Goal: Transaction & Acquisition: Obtain resource

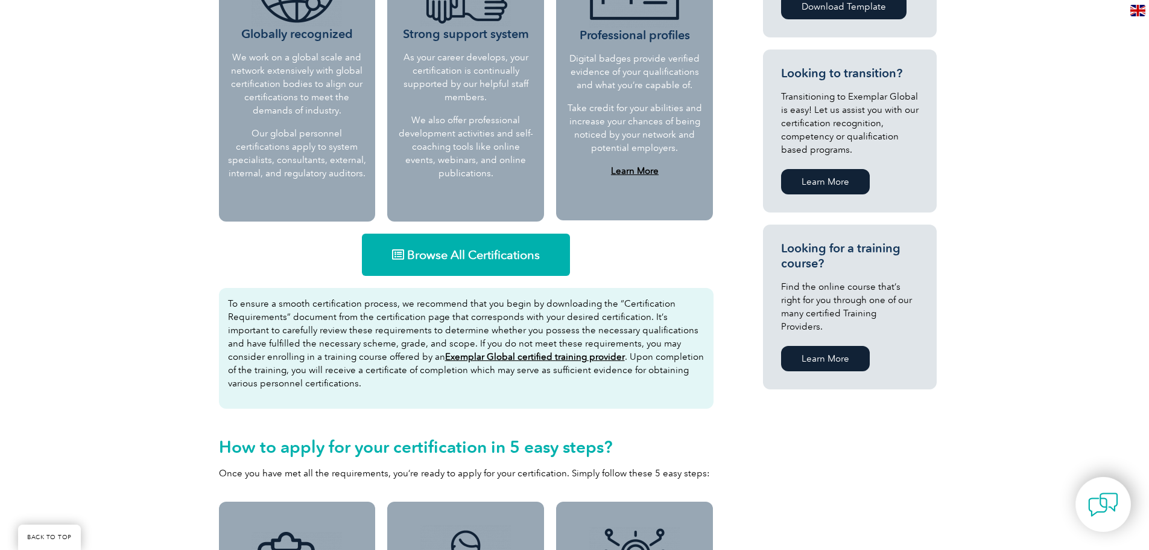
scroll to position [784, 0]
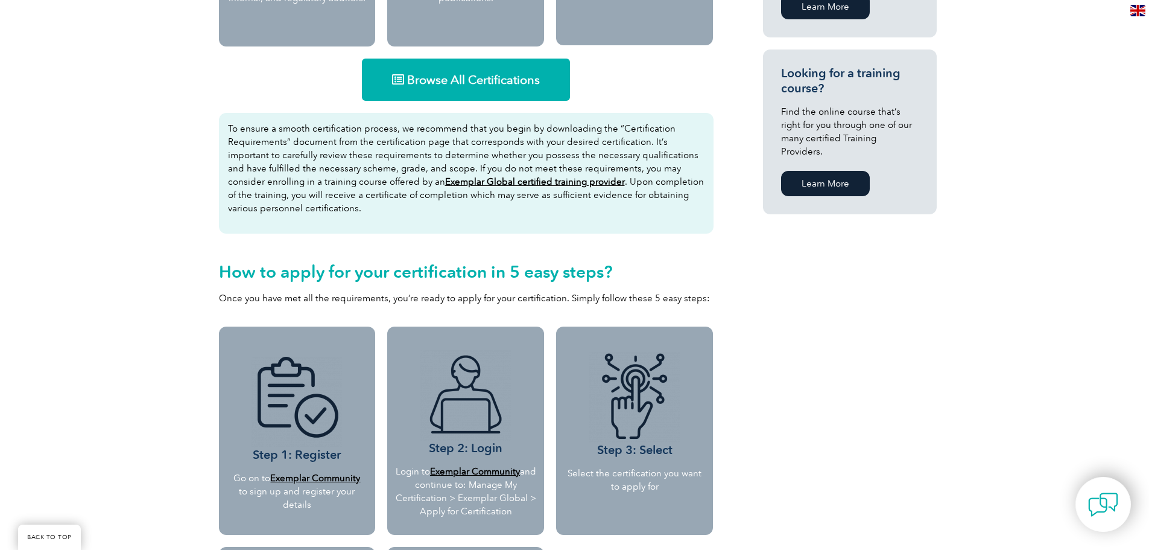
click at [457, 84] on span "Browse All Certifications" at bounding box center [473, 80] width 133 height 12
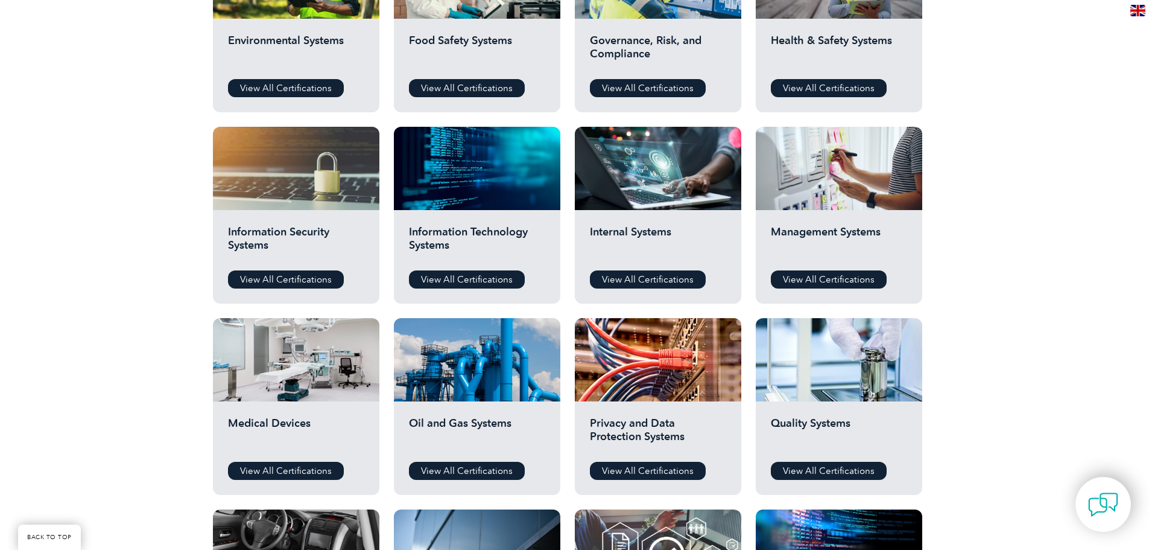
scroll to position [543, 0]
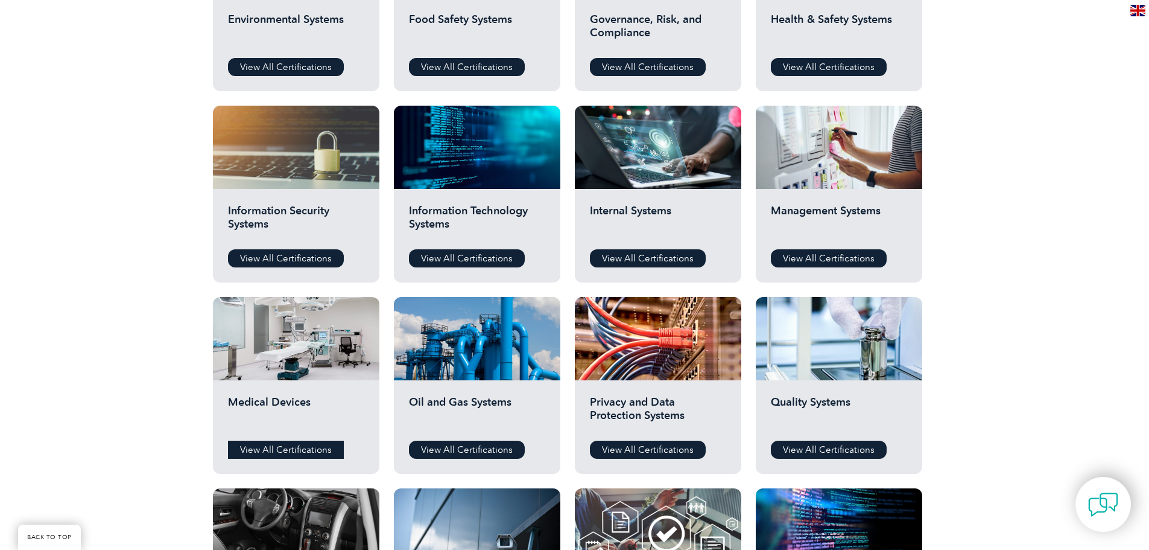
click at [277, 443] on link "View All Certifications" at bounding box center [286, 449] width 116 height 18
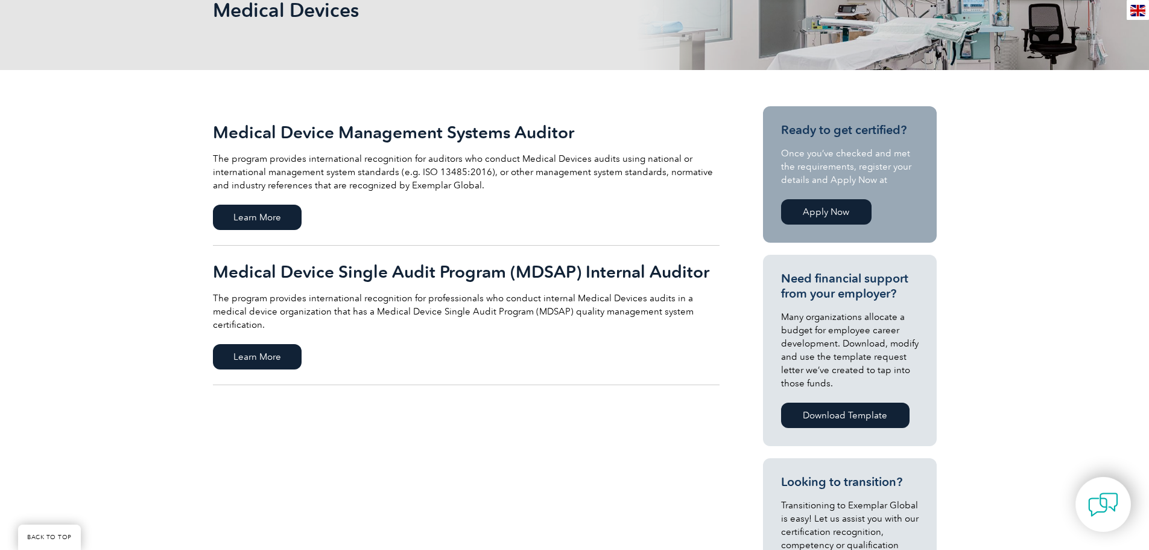
scroll to position [181, 0]
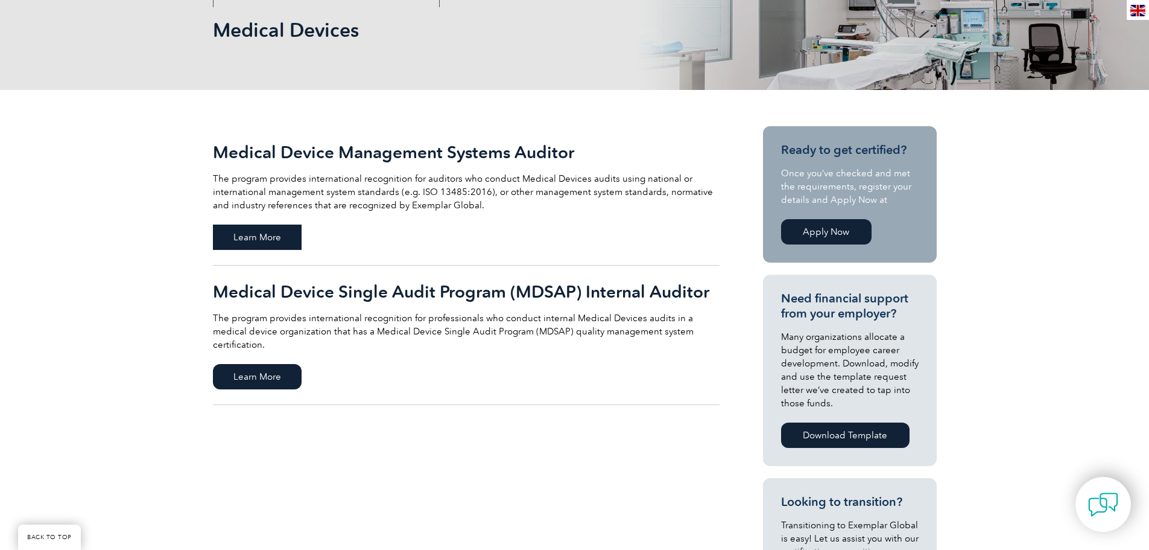
click at [270, 238] on span "Learn More" at bounding box center [257, 236] width 89 height 25
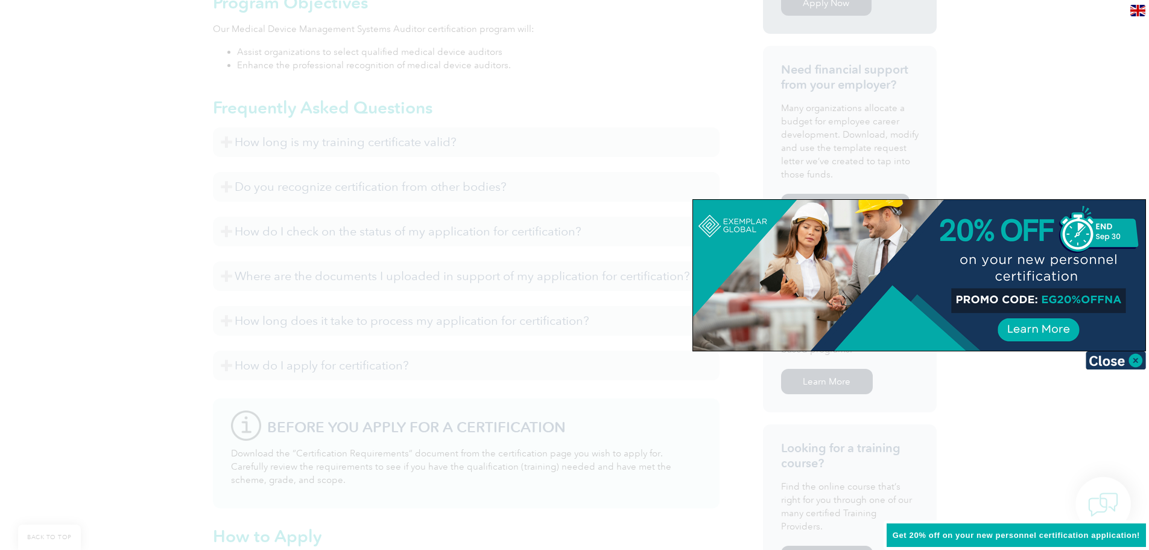
scroll to position [422, 0]
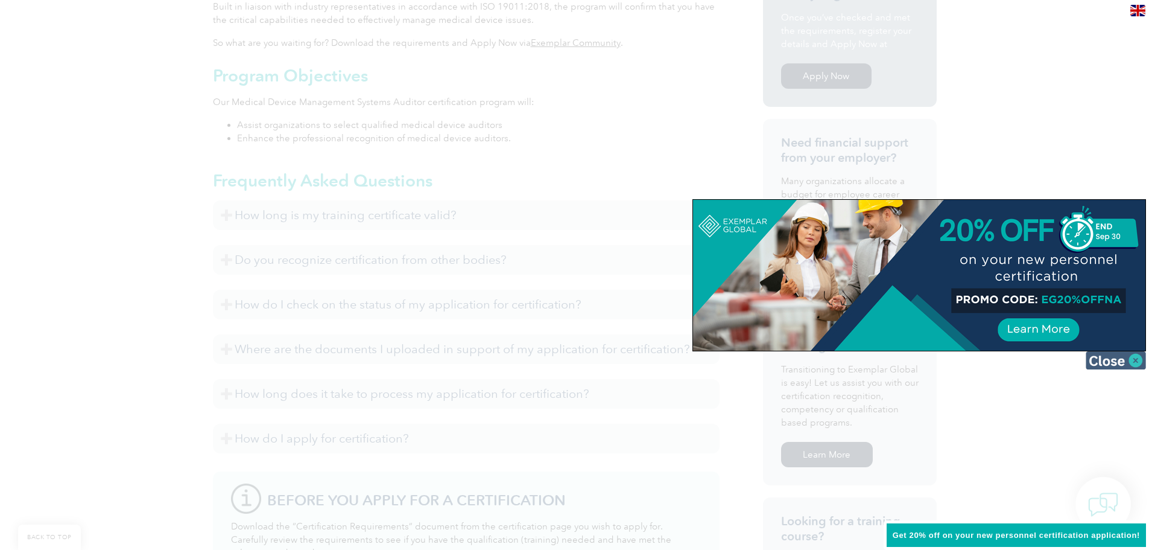
click at [1125, 363] on img at bounding box center [1116, 360] width 60 height 18
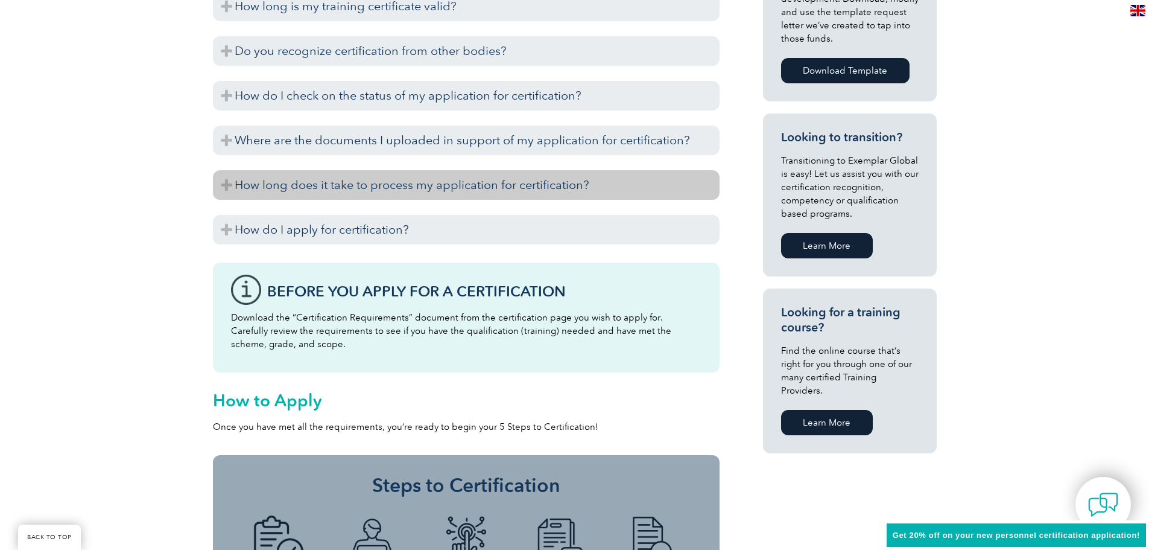
scroll to position [664, 0]
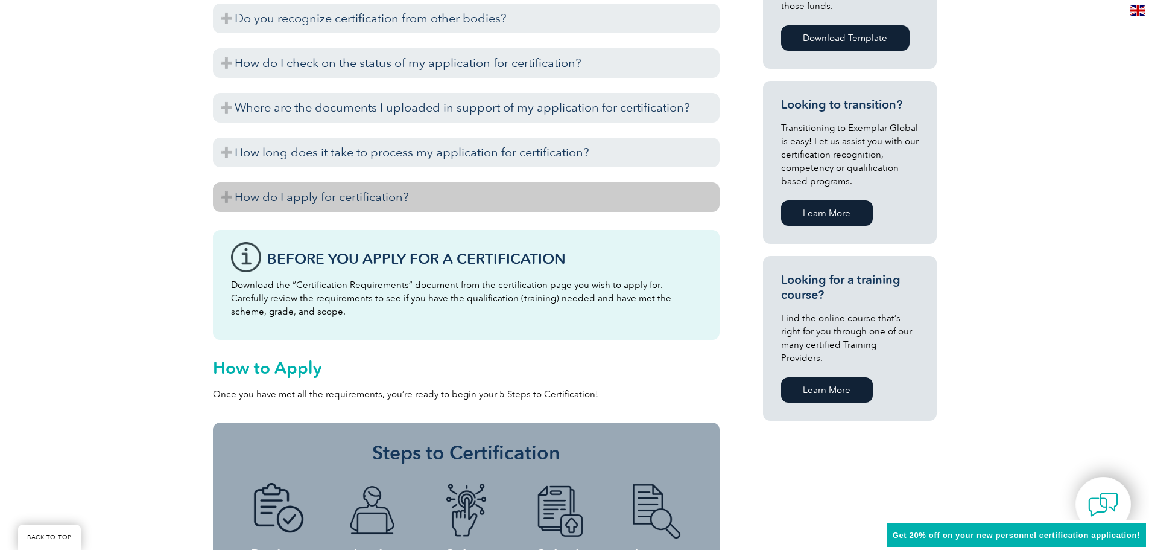
click at [567, 192] on h3 "How do I apply for certification?" at bounding box center [466, 197] width 507 height 30
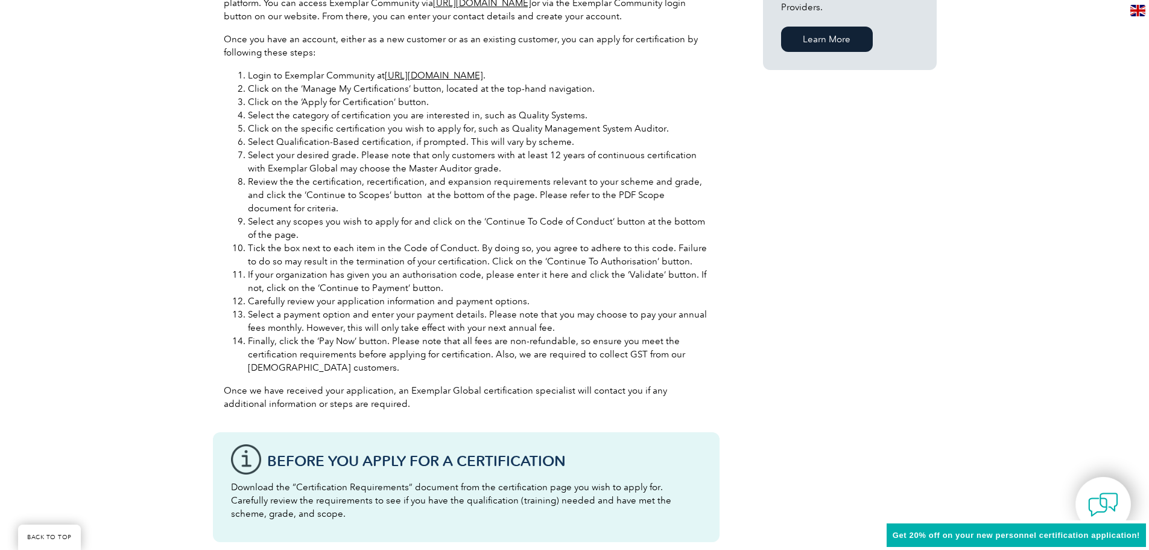
scroll to position [1026, 0]
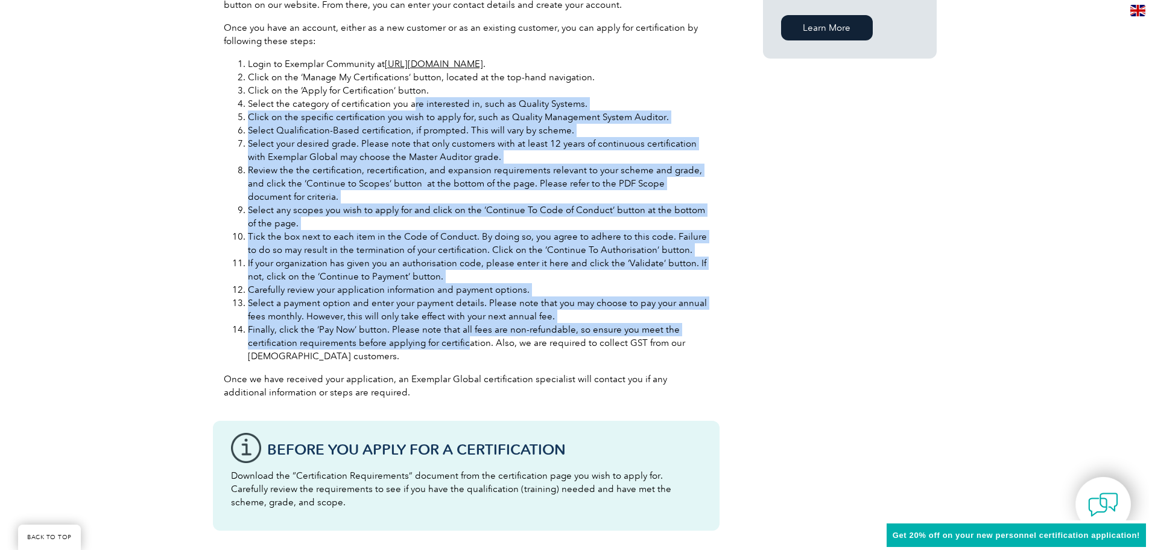
drag, startPoint x: 411, startPoint y: 104, endPoint x: 465, endPoint y: 338, distance: 240.2
click at [465, 338] on ol "Login to Exemplar Community at https://community.exemplarglobal.org/ . Click on…" at bounding box center [466, 209] width 485 height 305
click at [465, 338] on li "Finally, click the ‘Pay Now’ button. Please note that all fees are non-refundab…" at bounding box center [478, 343] width 461 height 40
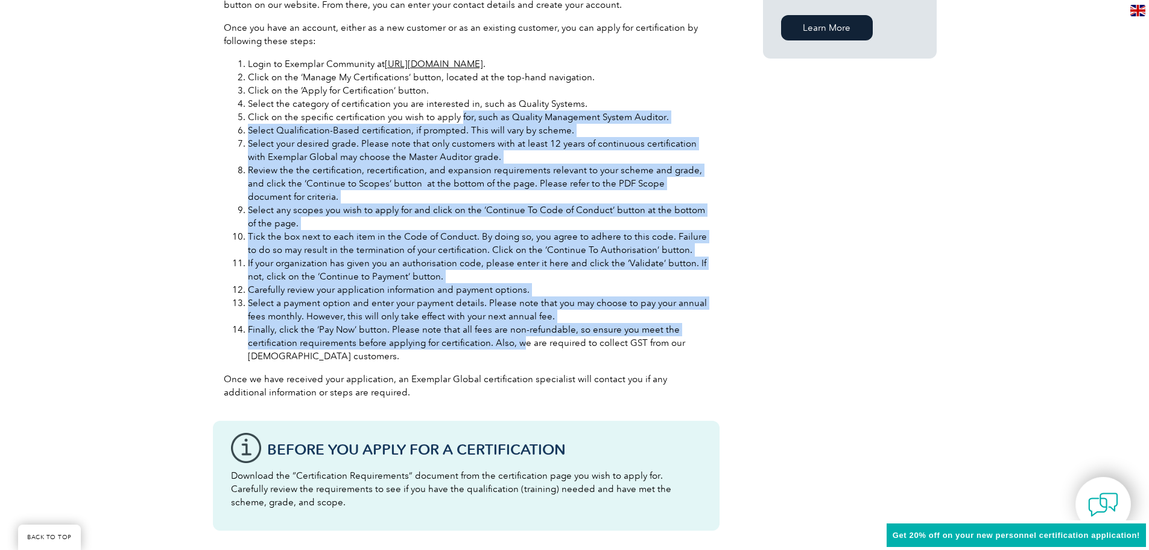
drag, startPoint x: 518, startPoint y: 344, endPoint x: 456, endPoint y: 116, distance: 237.0
click at [456, 116] on ol "Login to Exemplar Community at https://community.exemplarglobal.org/ . Click on…" at bounding box center [466, 209] width 485 height 305
click at [456, 116] on li "Click on the specific certification you wish to apply for, such as Quality Mana…" at bounding box center [478, 116] width 461 height 13
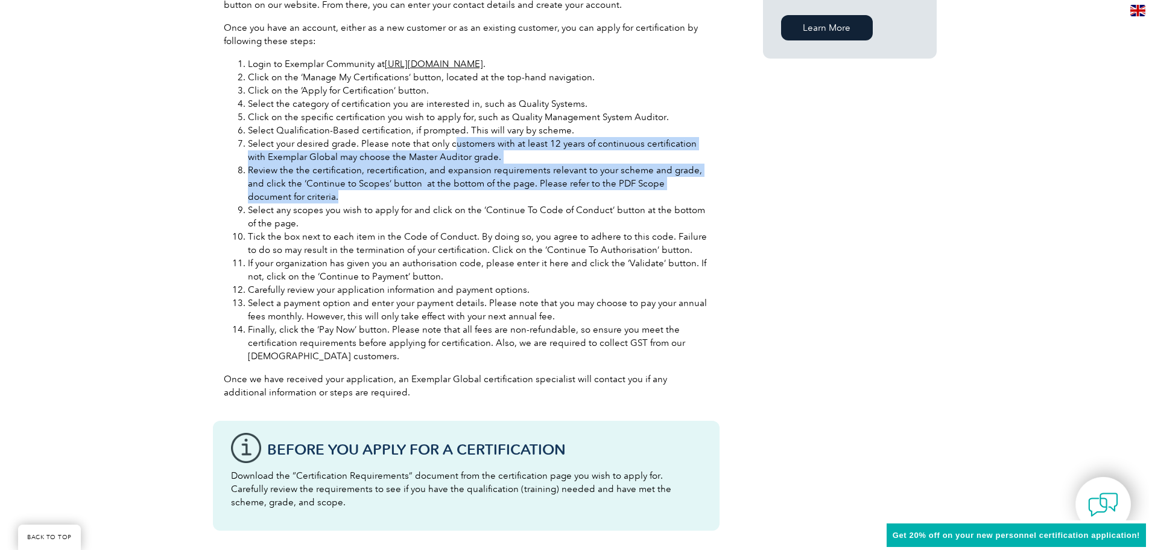
drag, startPoint x: 452, startPoint y: 142, endPoint x: 548, endPoint y: 195, distance: 108.8
click at [548, 195] on ol "Login to Exemplar Community at https://community.exemplarglobal.org/ . Click on…" at bounding box center [466, 209] width 485 height 305
click at [548, 195] on li "Review the the certification, recertification, and expansion requirements relev…" at bounding box center [478, 183] width 461 height 40
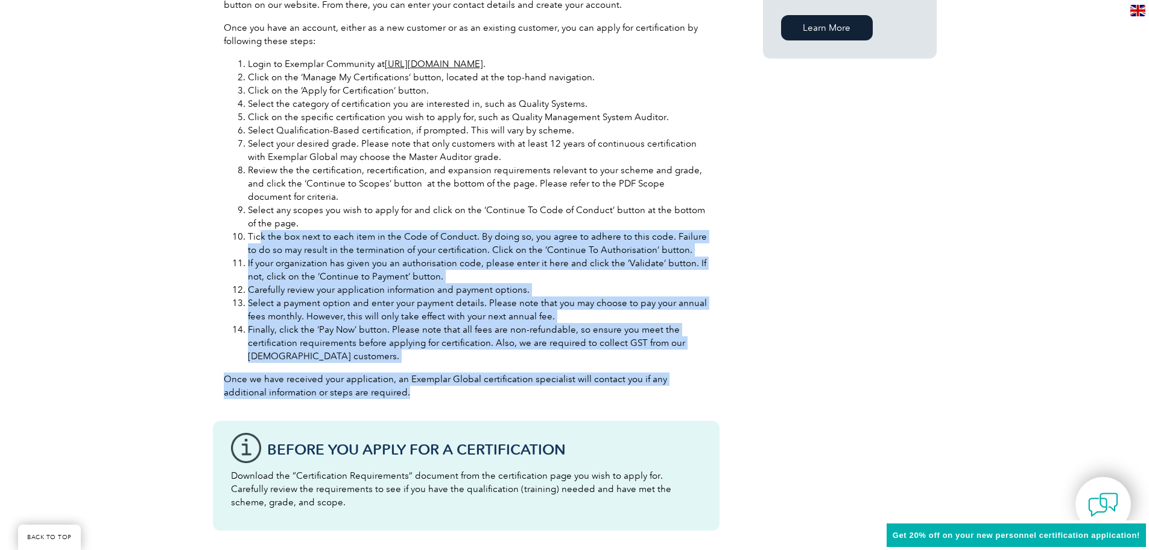
drag, startPoint x: 258, startPoint y: 240, endPoint x: 554, endPoint y: 392, distance: 332.4
click at [554, 392] on div "Before you apply for certification, please ensure that you meet all the require…" at bounding box center [466, 129] width 507 height 559
click at [554, 392] on p "Once we have received your application, an Exemplar Global certification specia…" at bounding box center [466, 385] width 485 height 27
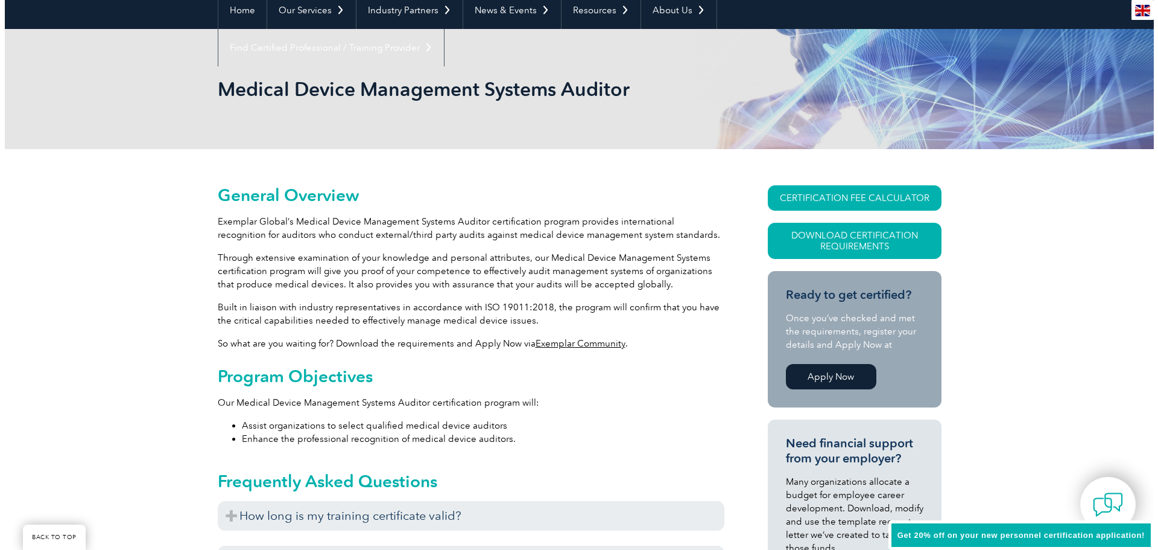
scroll to position [121, 0]
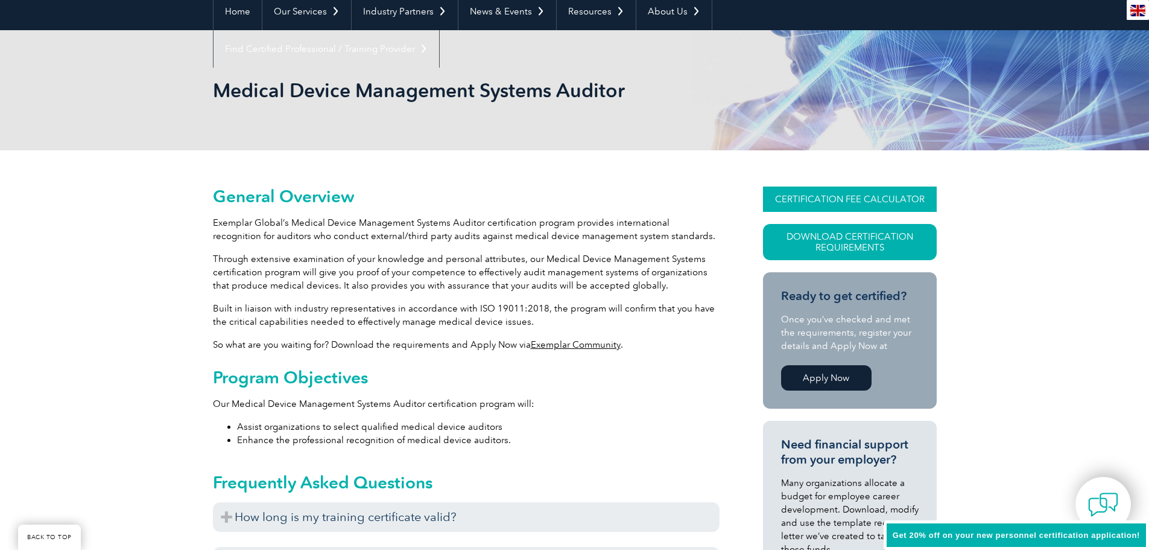
click at [870, 204] on link "CERTIFICATION FEE CALCULATOR" at bounding box center [850, 198] width 174 height 25
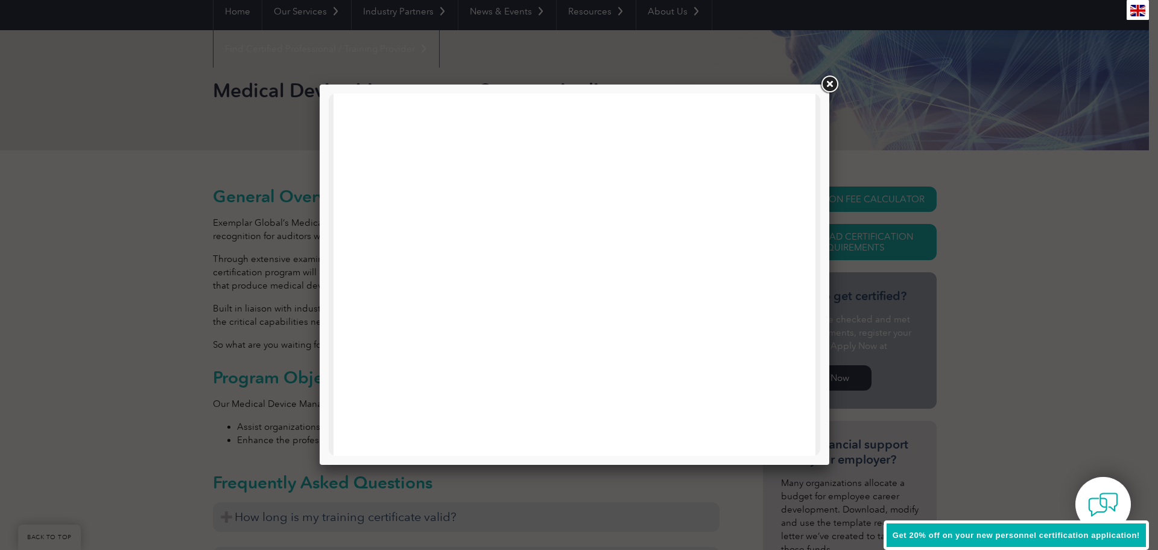
scroll to position [0, 0]
click at [825, 78] on link at bounding box center [830, 85] width 22 height 22
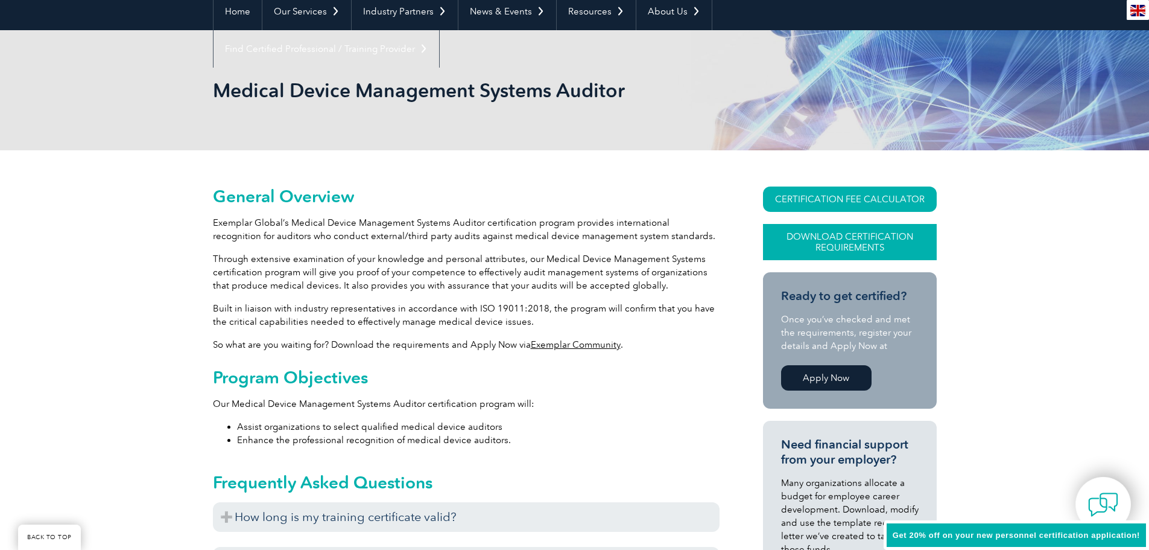
click at [833, 238] on link "Download Certification Requirements" at bounding box center [850, 242] width 174 height 36
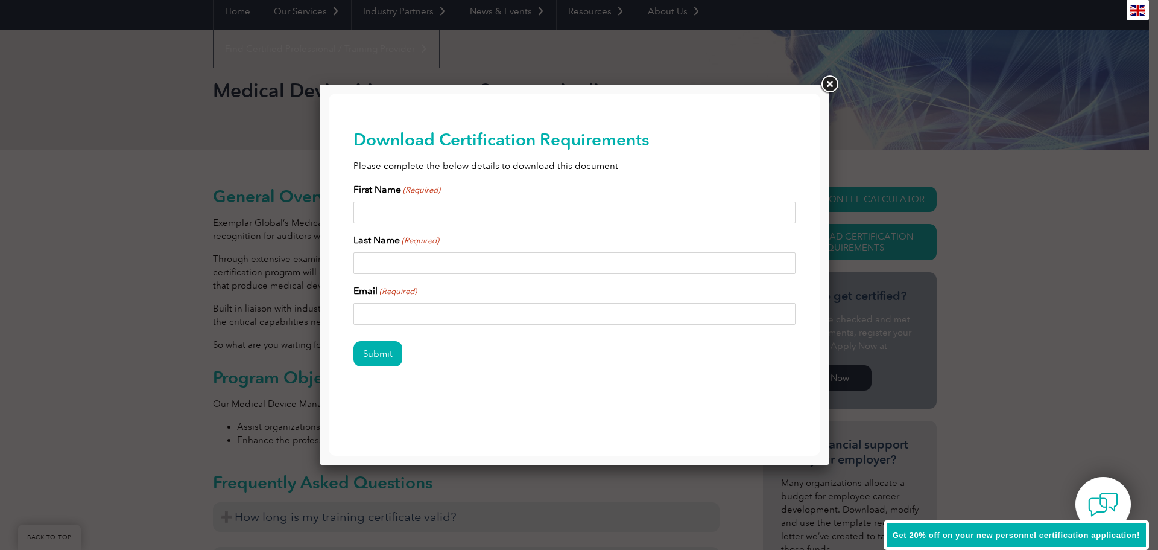
click at [588, 203] on input "First Name (Required)" at bounding box center [575, 213] width 443 height 22
type input "j"
type input "Jenifer"
type input "Vang"
type input "jenifer.vang@visby.com"
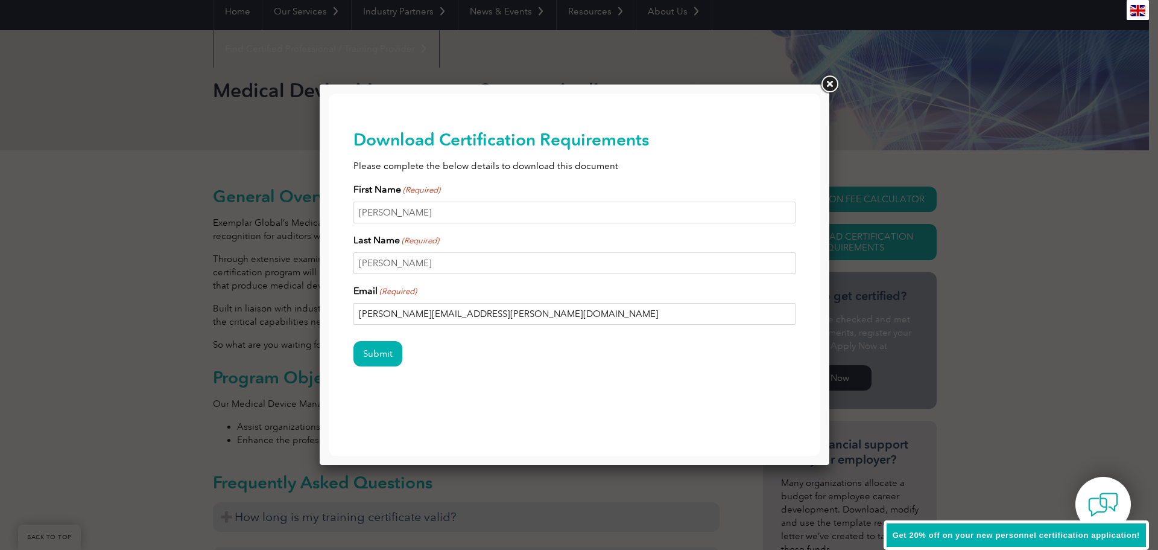
click at [354, 341] on input "Submit" at bounding box center [378, 353] width 49 height 25
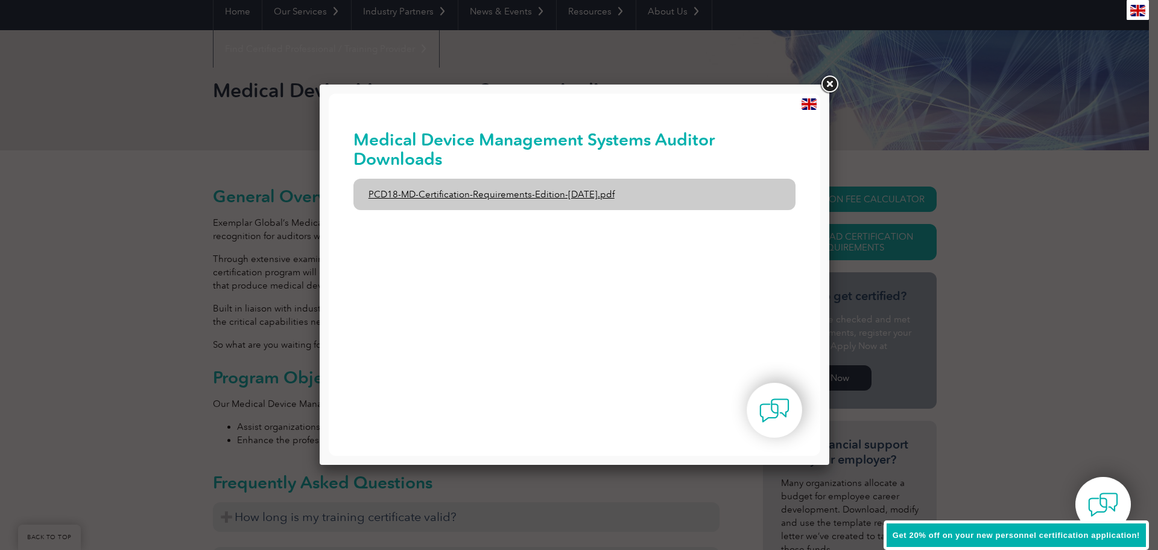
click at [551, 192] on link "PCD18-MD-Certification-Requirements-Edition-1-June-2020.pdf" at bounding box center [575, 194] width 443 height 31
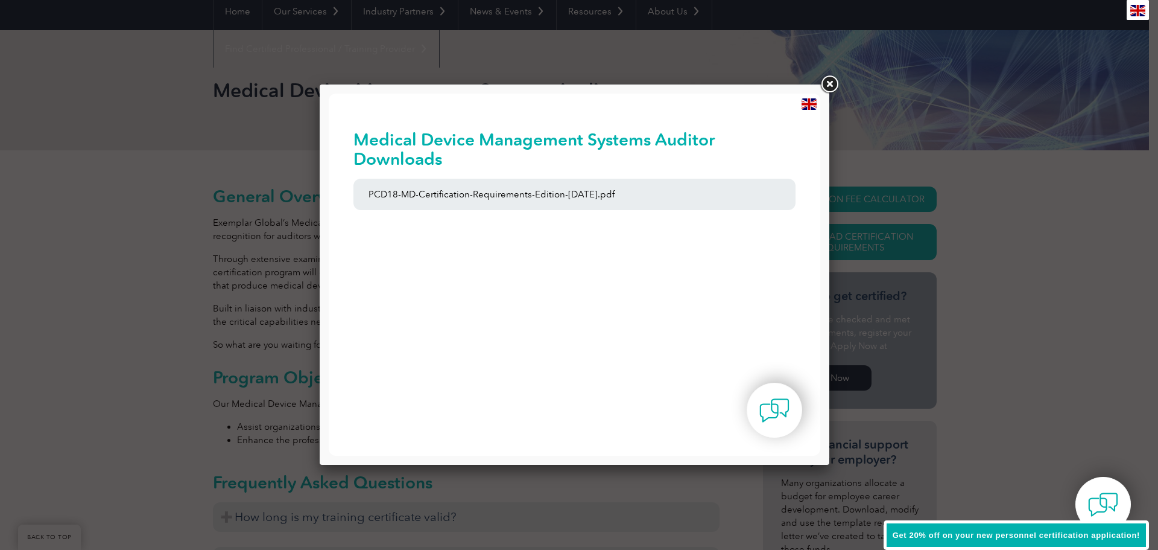
click at [827, 85] on link at bounding box center [830, 85] width 22 height 22
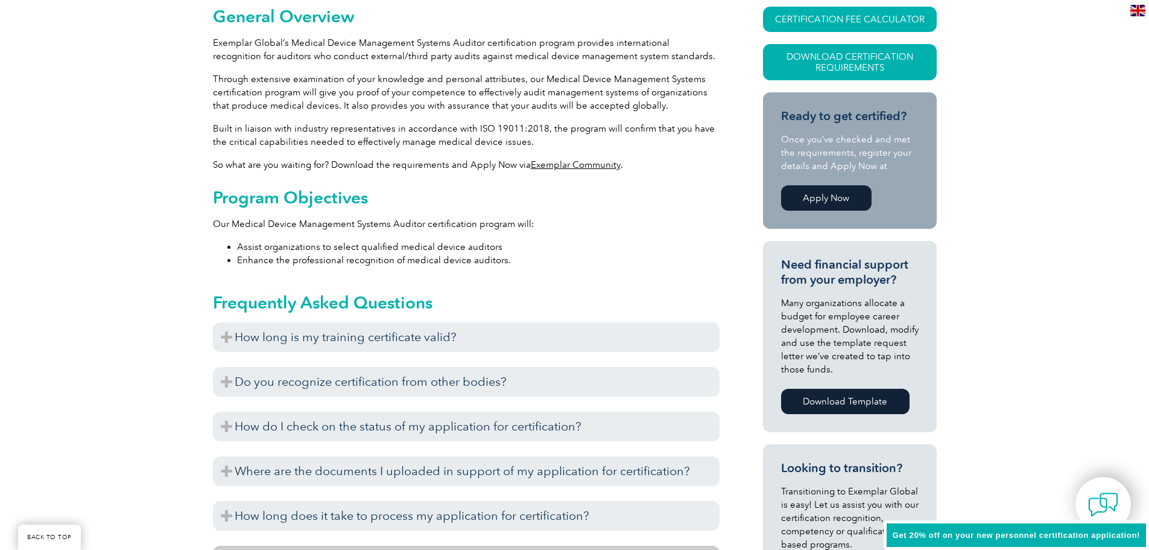
scroll to position [302, 0]
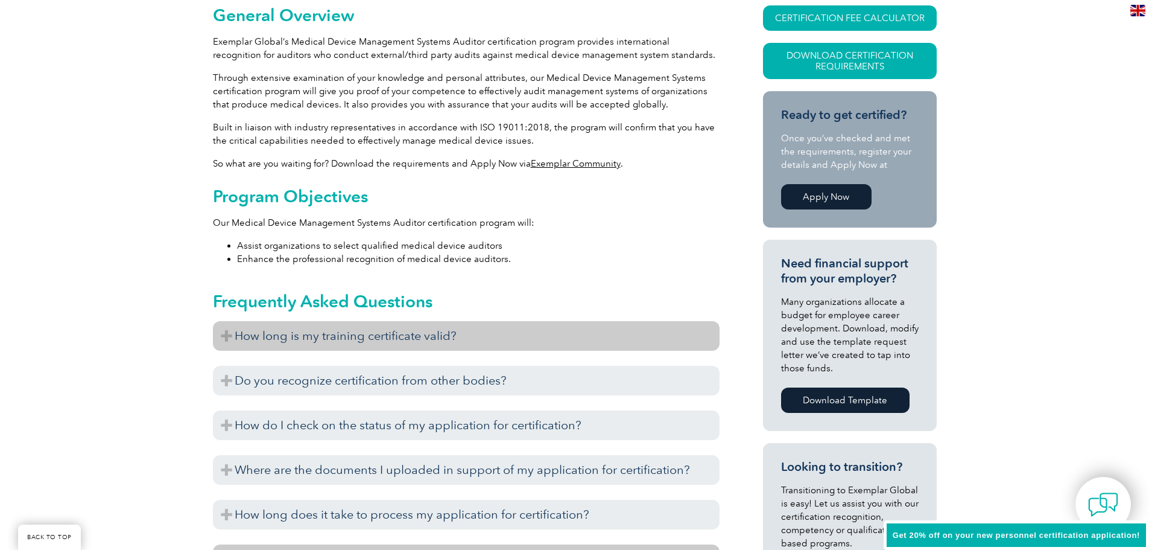
click at [421, 334] on h3 "How long is my training certificate valid?" at bounding box center [466, 336] width 507 height 30
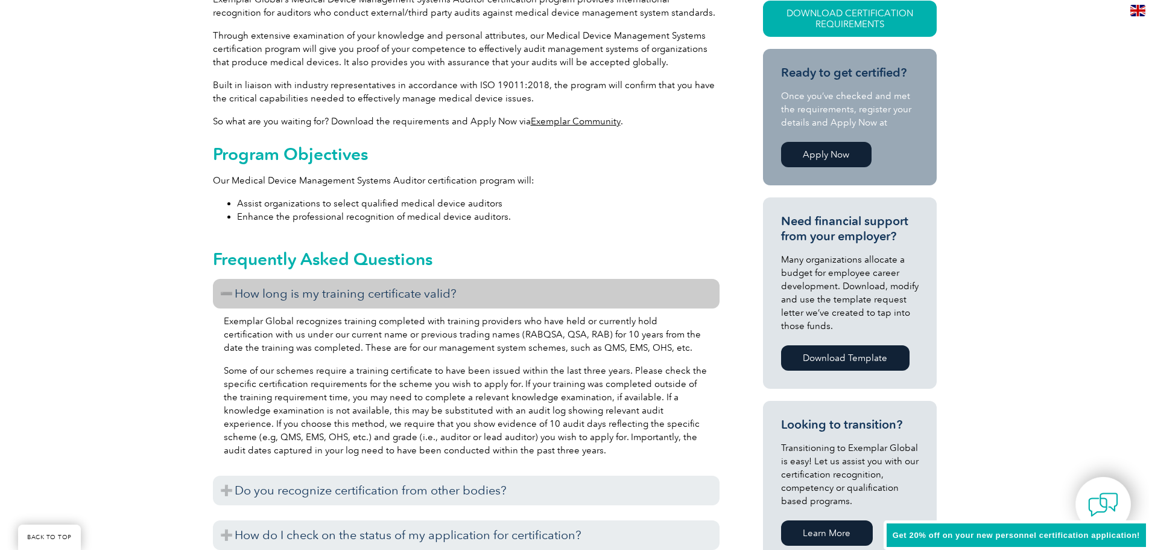
scroll to position [362, 0]
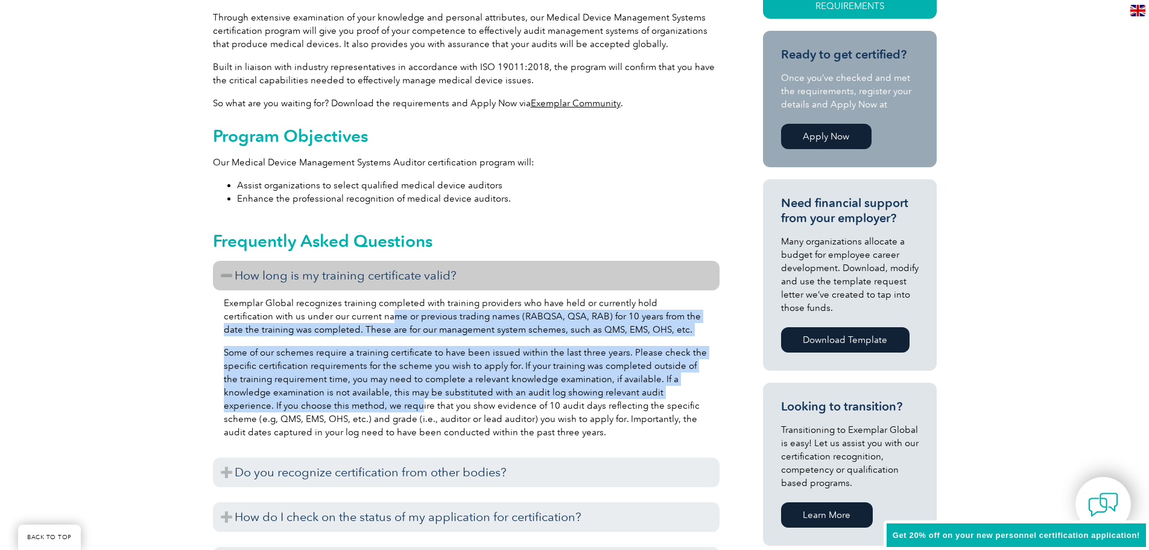
drag, startPoint x: 338, startPoint y: 317, endPoint x: 344, endPoint y: 399, distance: 81.7
click at [344, 399] on div "Exemplar Global recognizes training completed with training providers who have …" at bounding box center [466, 369] width 507 height 158
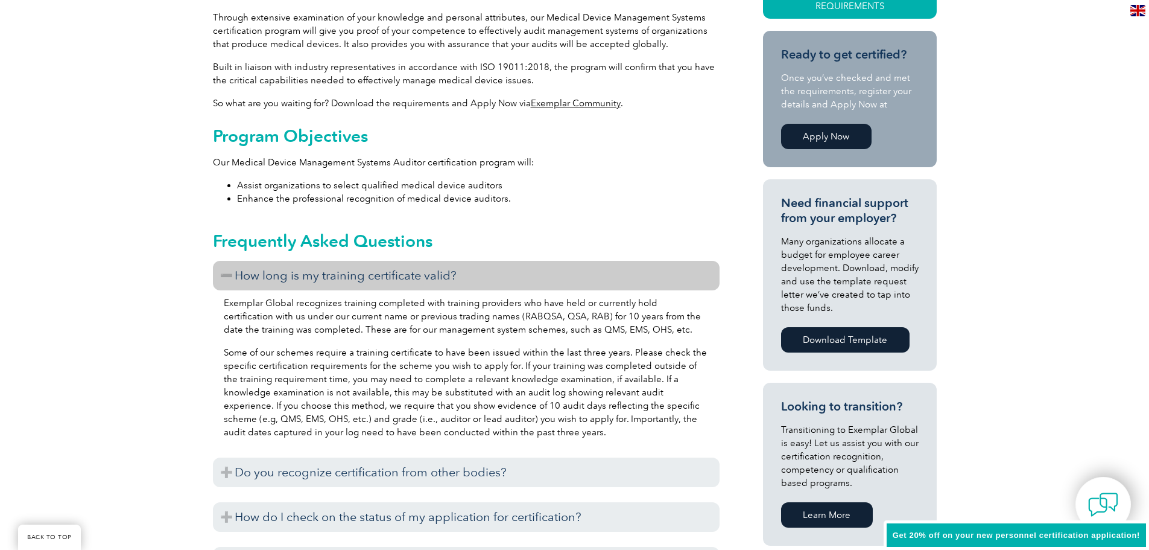
click at [393, 411] on p "Some of our schemes require a training certificate to have been issued within t…" at bounding box center [466, 392] width 485 height 93
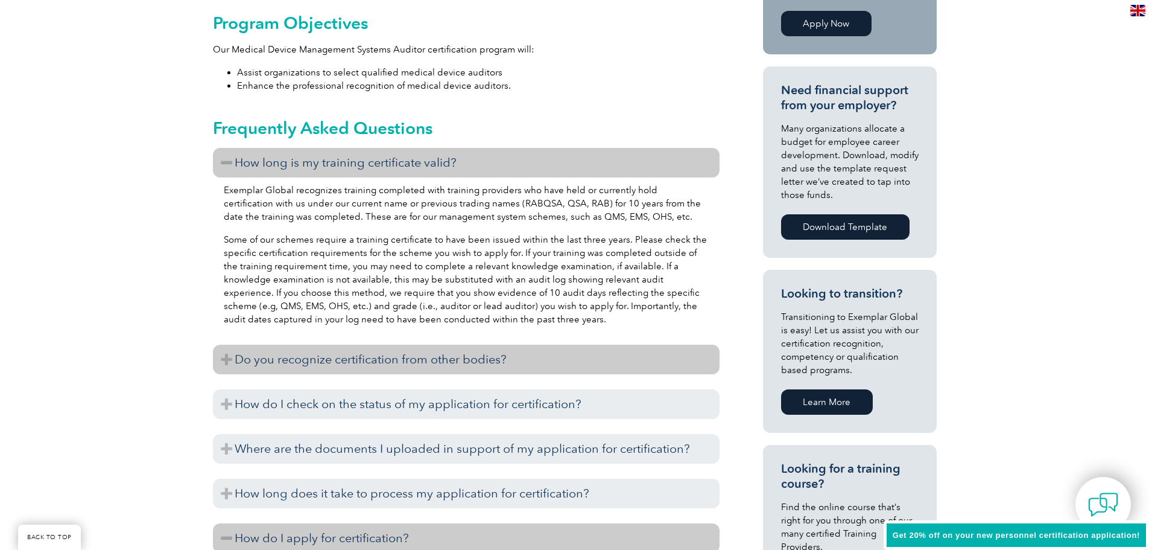
scroll to position [483, 0]
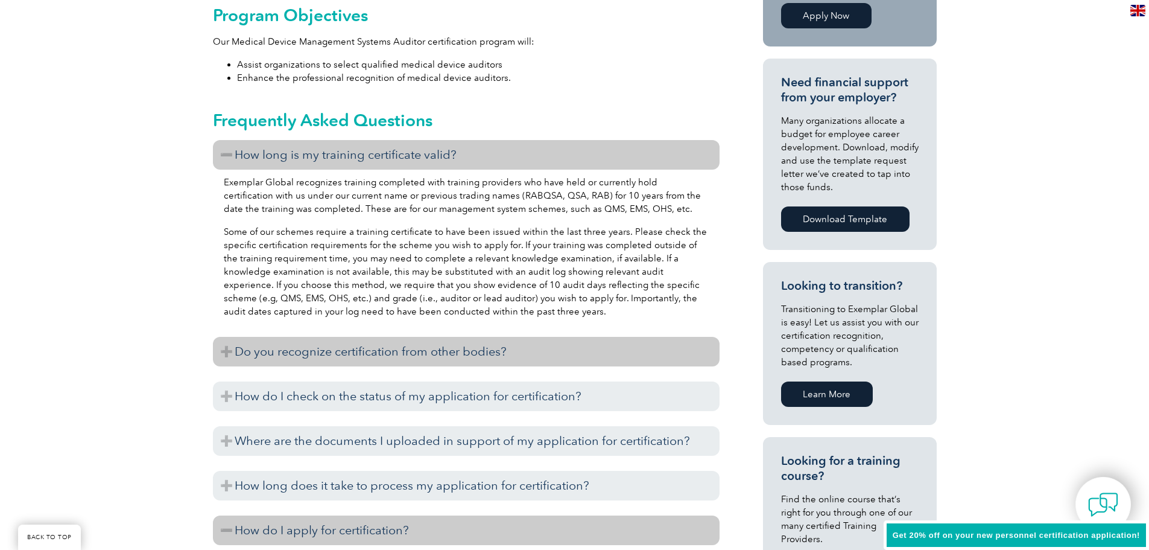
click at [460, 348] on h3 "Do you recognize certification from other bodies?" at bounding box center [466, 352] width 507 height 30
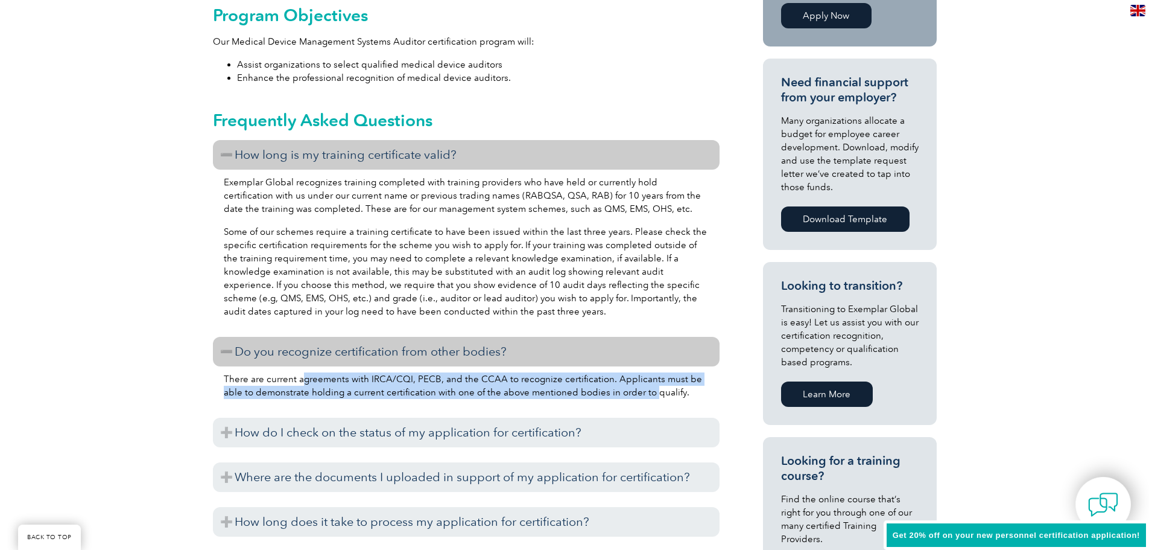
drag, startPoint x: 302, startPoint y: 379, endPoint x: 631, endPoint y: 396, distance: 329.8
click at [631, 396] on p "There are current agreements with IRCA/CQI, PECB, and the CCAA to recognize cer…" at bounding box center [466, 385] width 485 height 27
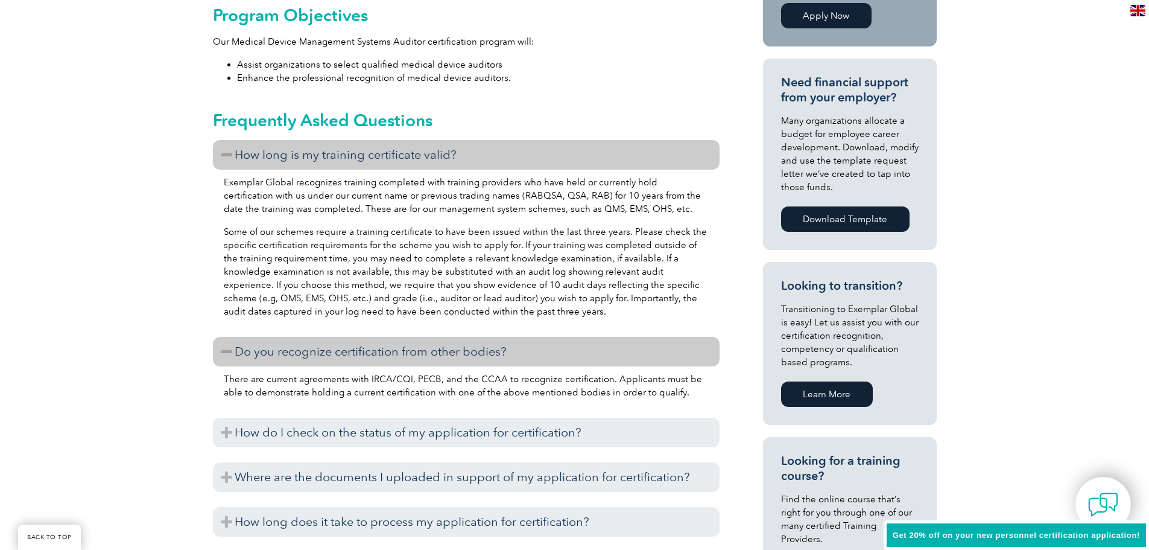
scroll to position [543, 0]
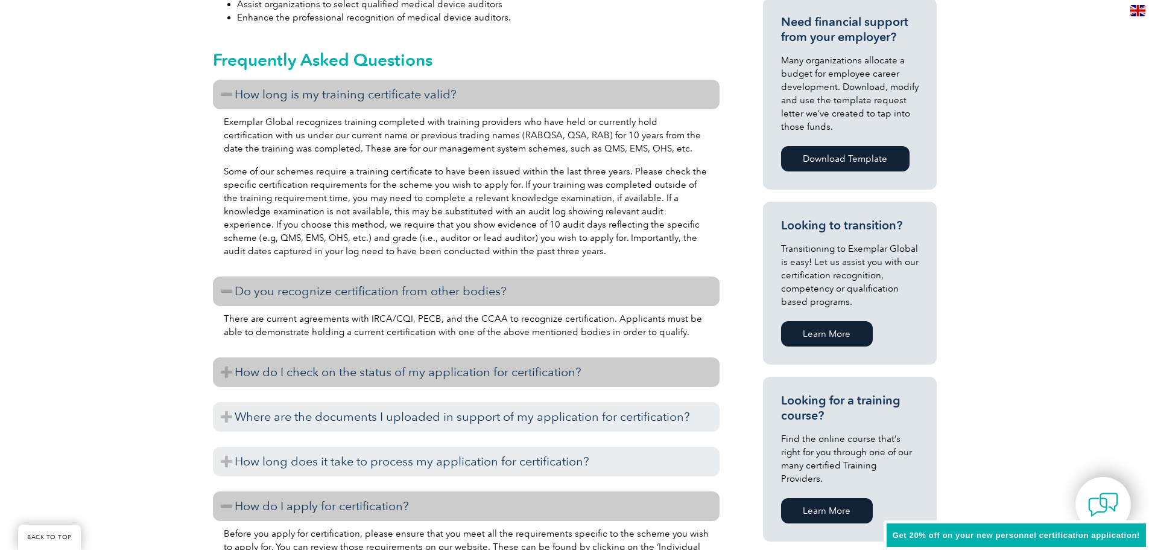
click at [446, 376] on h3 "How do I check on the status of my application for certification?" at bounding box center [466, 372] width 507 height 30
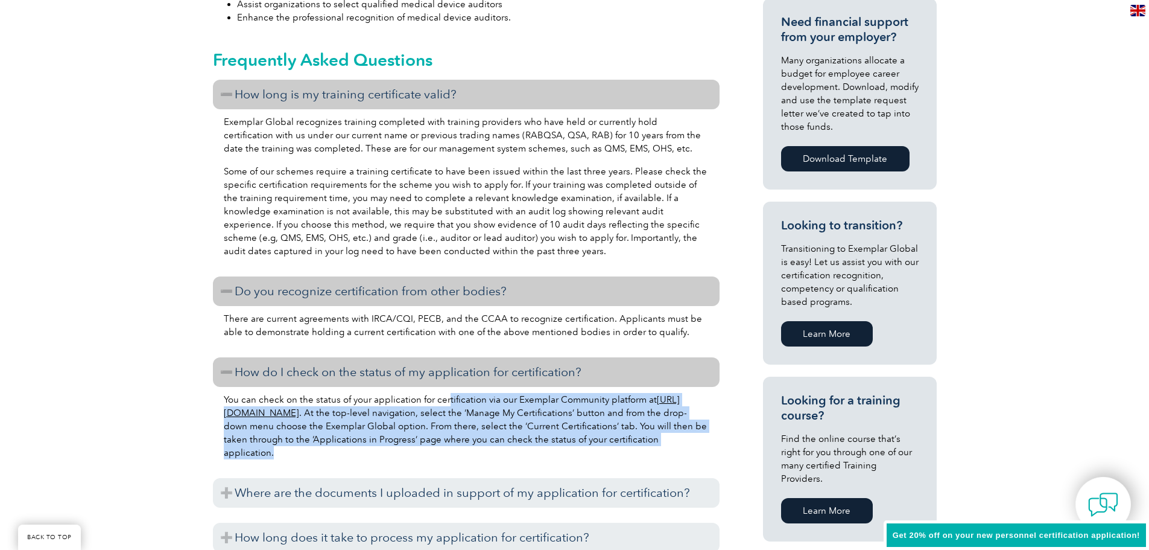
drag, startPoint x: 446, startPoint y: 401, endPoint x: 448, endPoint y: 449, distance: 48.3
click at [448, 449] on p "You can check on the status of your application for certification via our Exemp…" at bounding box center [466, 426] width 485 height 66
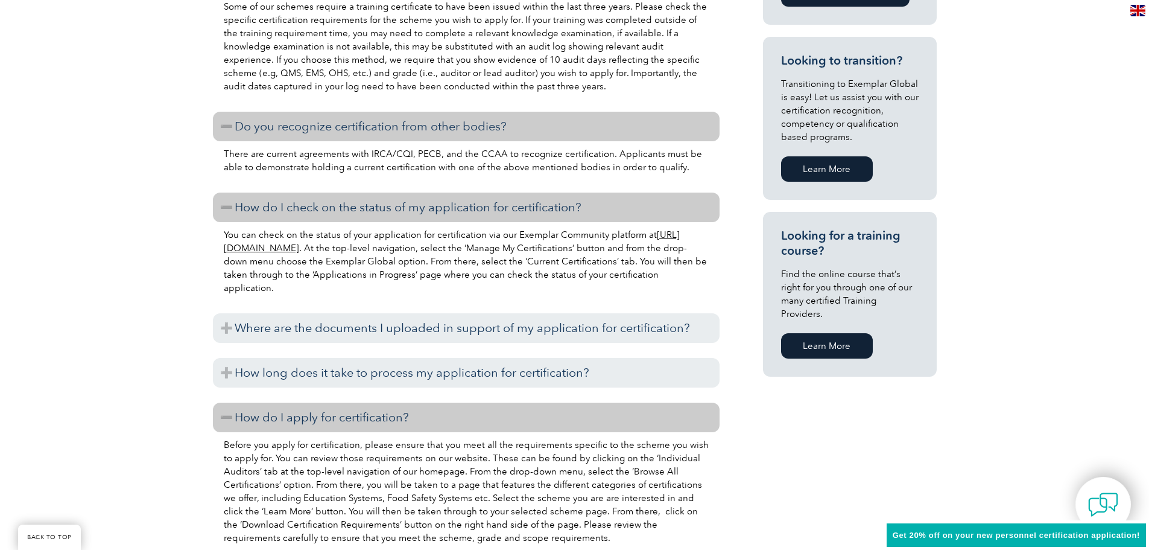
scroll to position [724, 0]
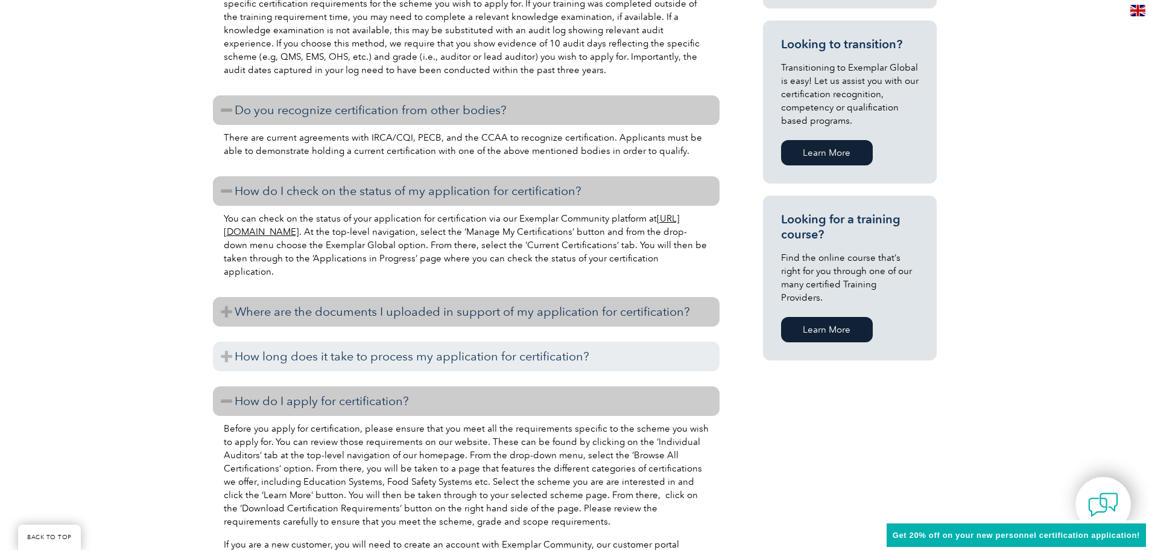
click at [446, 321] on h3 "Where are the documents I uploaded in support of my application for certificati…" at bounding box center [466, 312] width 507 height 30
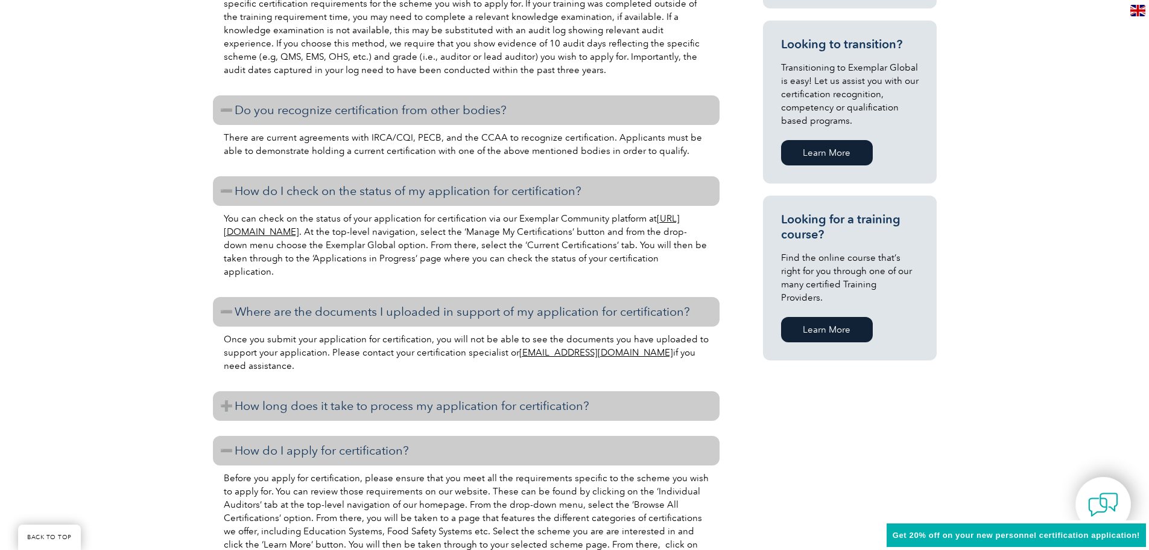
click at [458, 399] on h3 "How long does it take to process my application for certification?" at bounding box center [466, 406] width 507 height 30
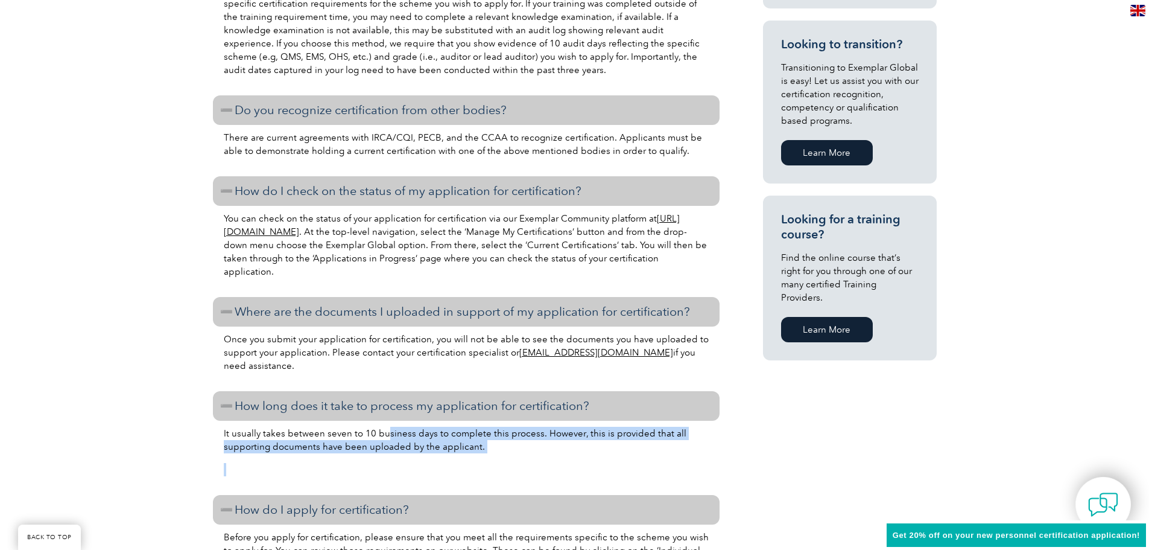
drag, startPoint x: 386, startPoint y: 435, endPoint x: 443, endPoint y: 460, distance: 63.0
click at [443, 460] on div "It usually takes between seven to 10 business days to complete this process. Ho…" at bounding box center [466, 453] width 507 height 65
drag, startPoint x: 476, startPoint y: 446, endPoint x: 322, endPoint y: 437, distance: 154.1
click at [322, 437] on p "It usually takes between seven to 10 business days to complete this process. Ho…" at bounding box center [466, 440] width 485 height 27
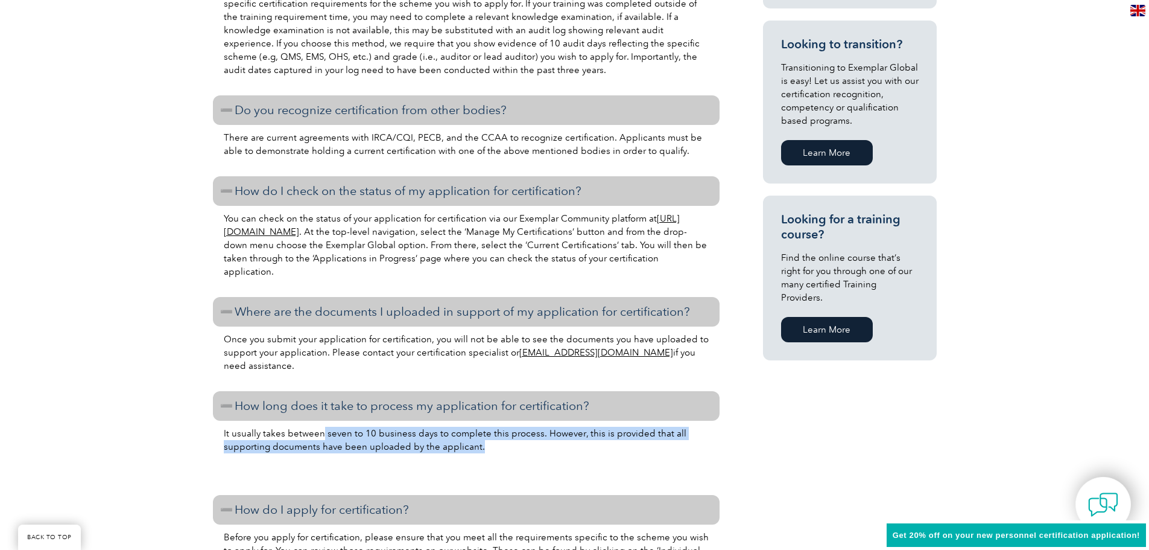
click at [322, 437] on p "It usually takes between seven to 10 business days to complete this process. Ho…" at bounding box center [466, 440] width 485 height 27
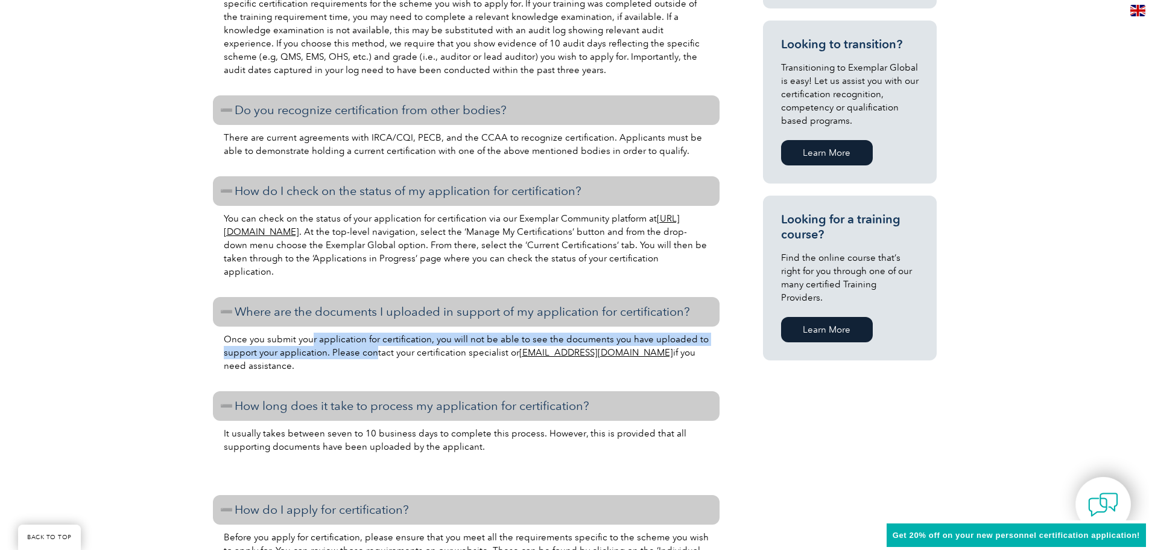
drag, startPoint x: 375, startPoint y: 352, endPoint x: 311, endPoint y: 334, distance: 65.9
click at [311, 334] on p "Once you submit your application for certification, you will not be able to see…" at bounding box center [466, 352] width 485 height 40
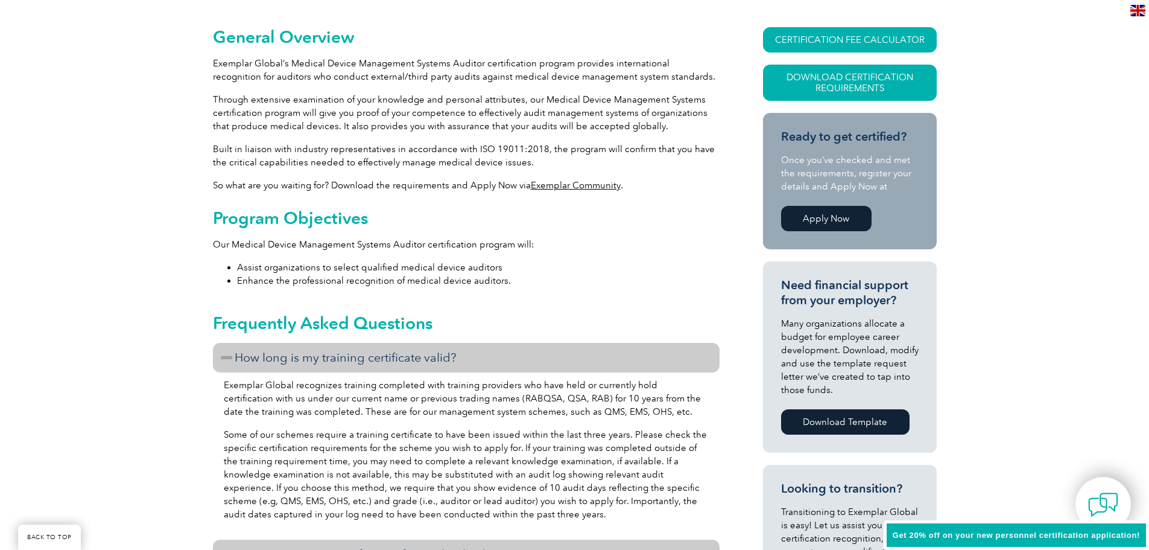
scroll to position [302, 0]
